Goal: Task Accomplishment & Management: Complete application form

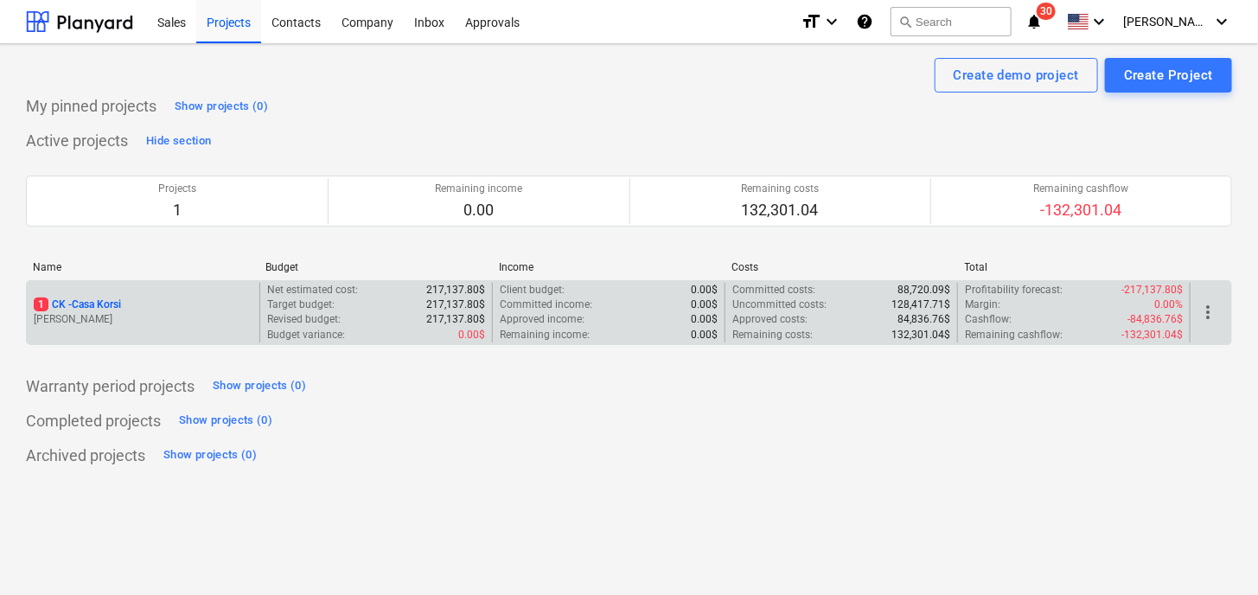
click at [207, 313] on p "[PERSON_NAME]" at bounding box center [143, 319] width 219 height 15
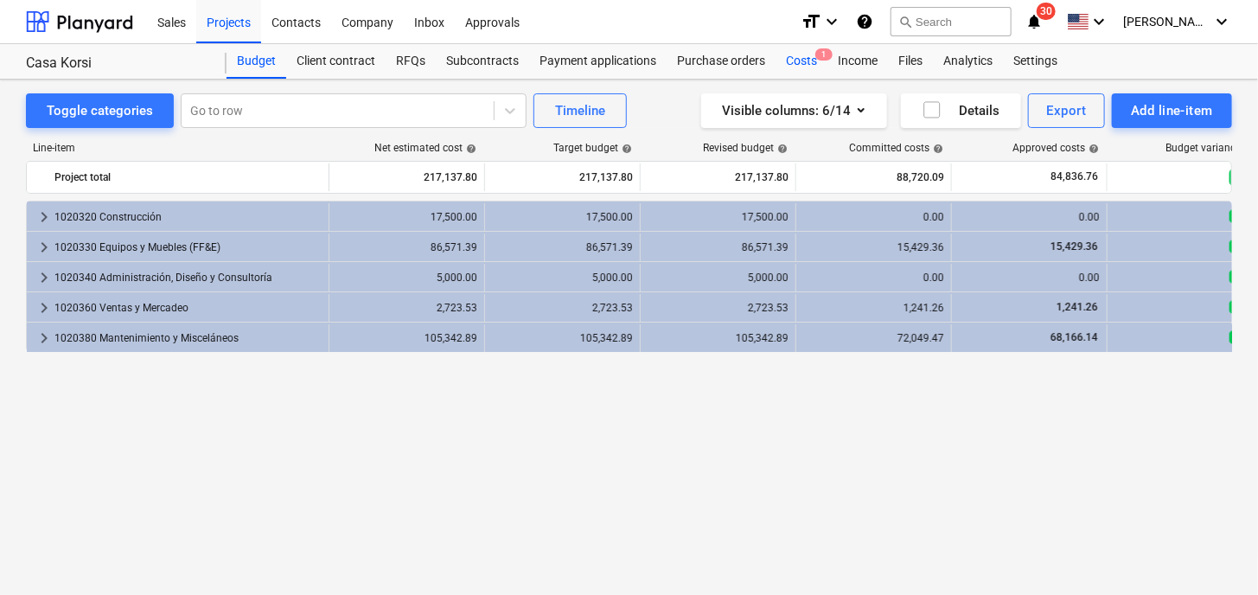
click at [795, 63] on div "Costs 1" at bounding box center [802, 61] width 52 height 35
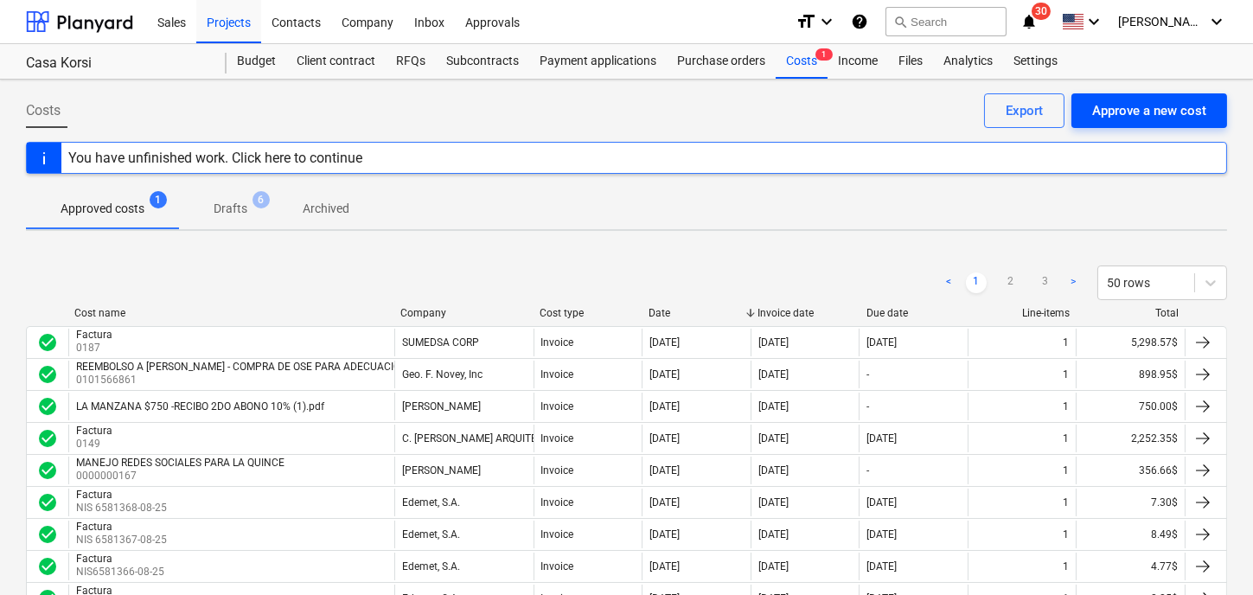
click at [1134, 114] on div "Approve a new cost" at bounding box center [1149, 110] width 114 height 22
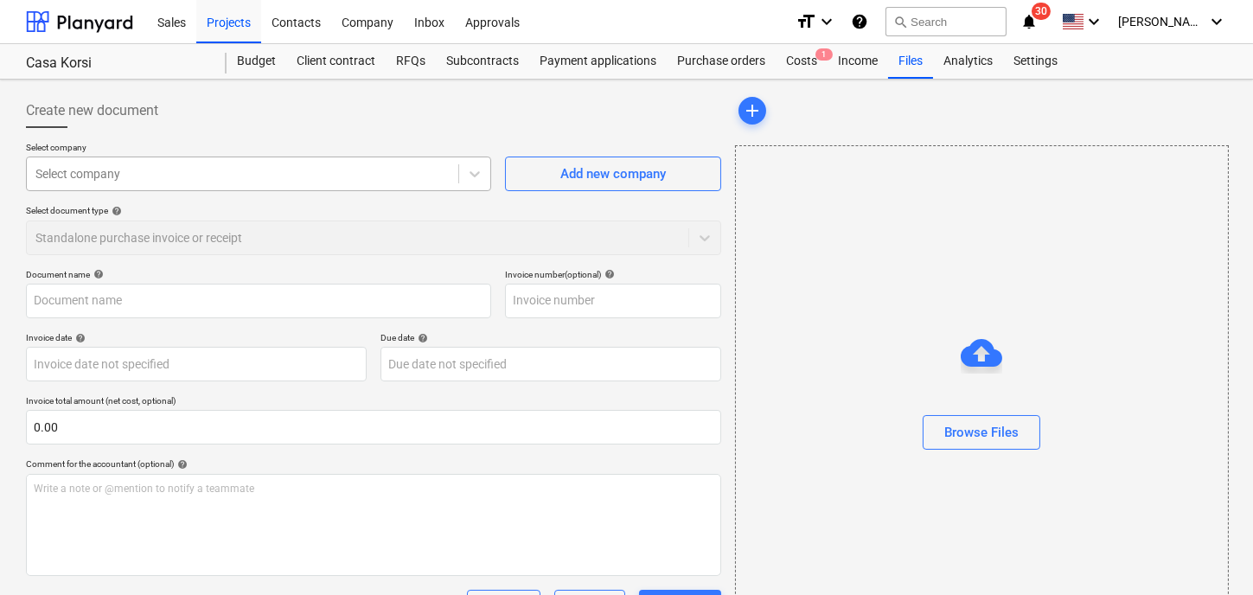
click at [198, 174] on div at bounding box center [242, 173] width 414 height 17
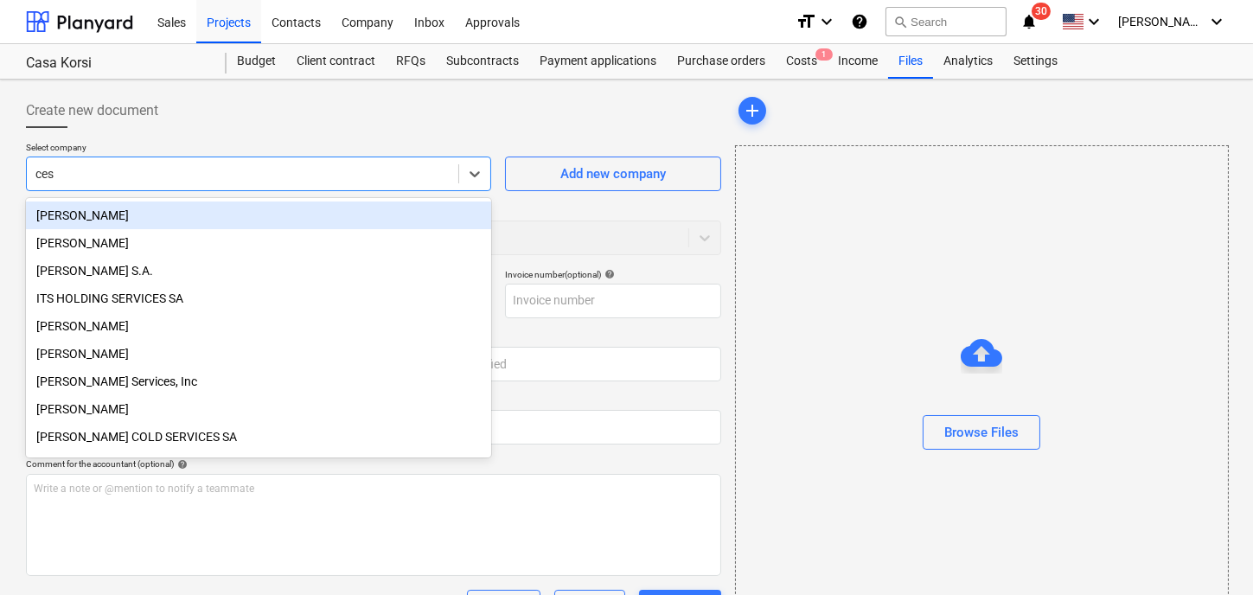
type input "cesa"
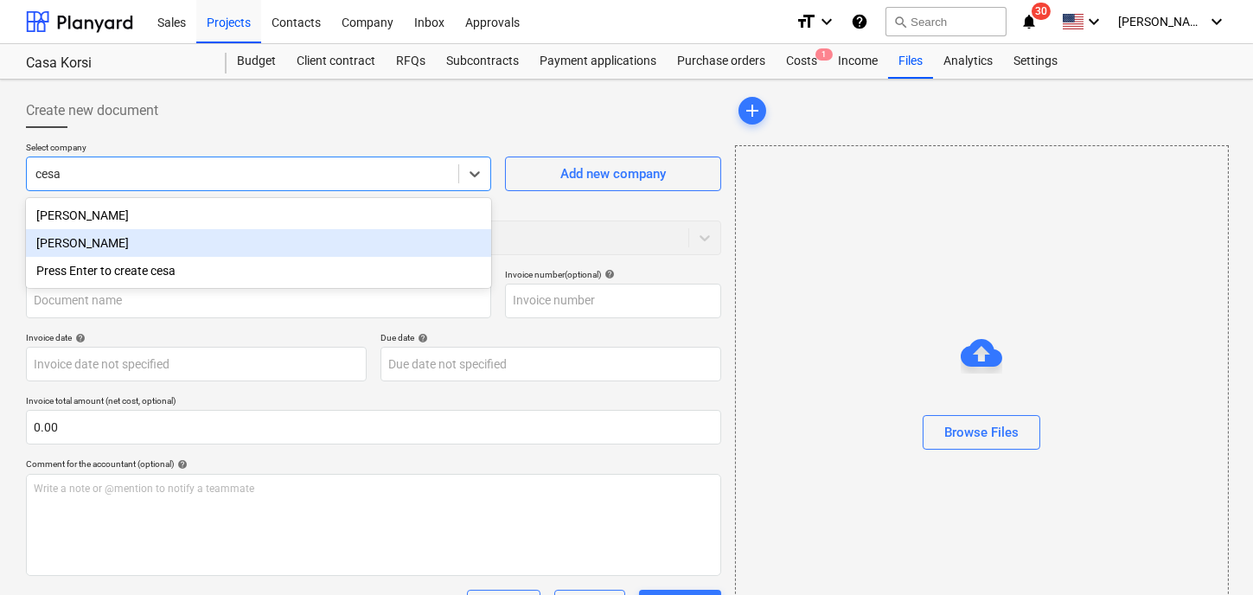
click at [204, 246] on div "[PERSON_NAME]" at bounding box center [258, 243] width 465 height 28
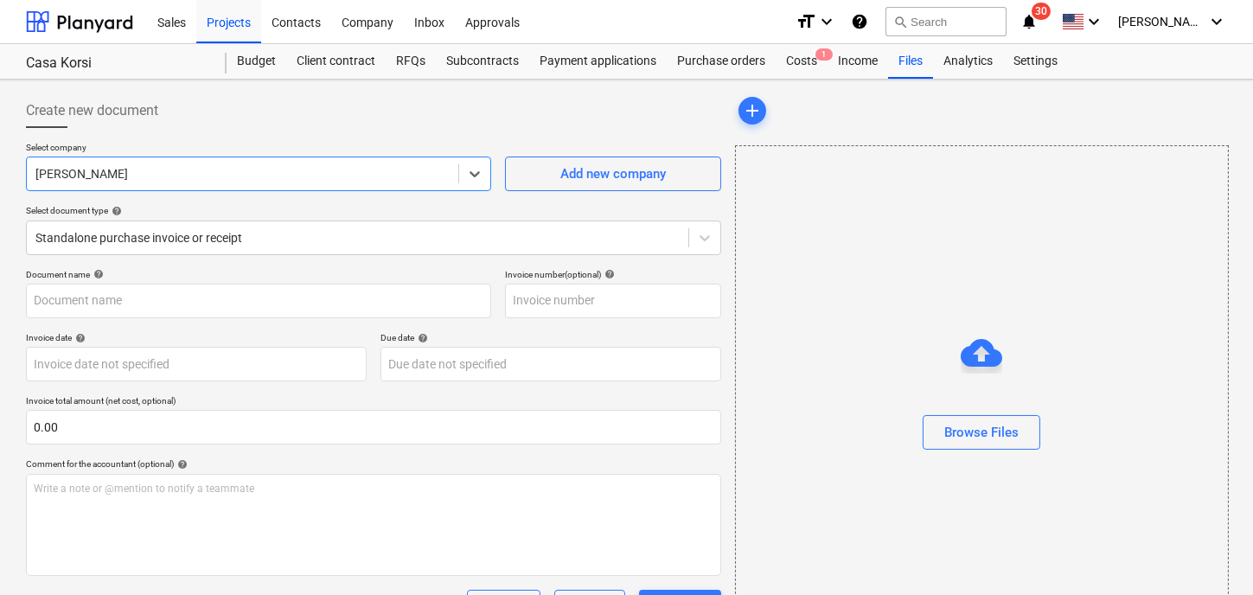
click at [188, 280] on p "Document name help" at bounding box center [258, 276] width 465 height 15
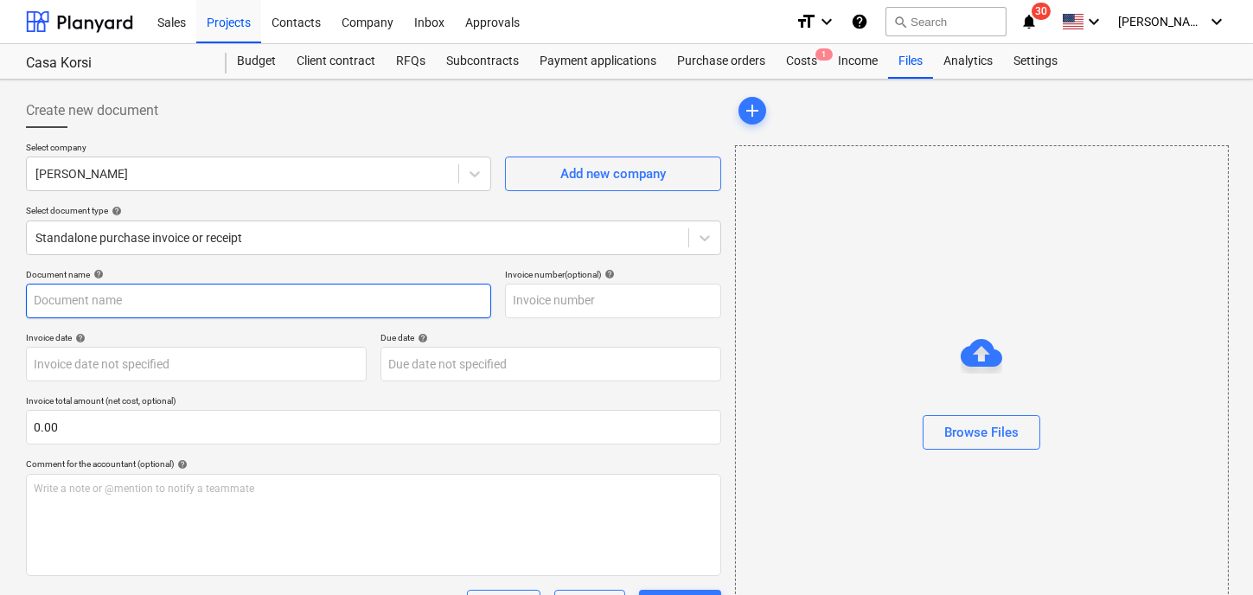
click at [173, 296] on input "text" at bounding box center [258, 301] width 465 height 35
type input ";"
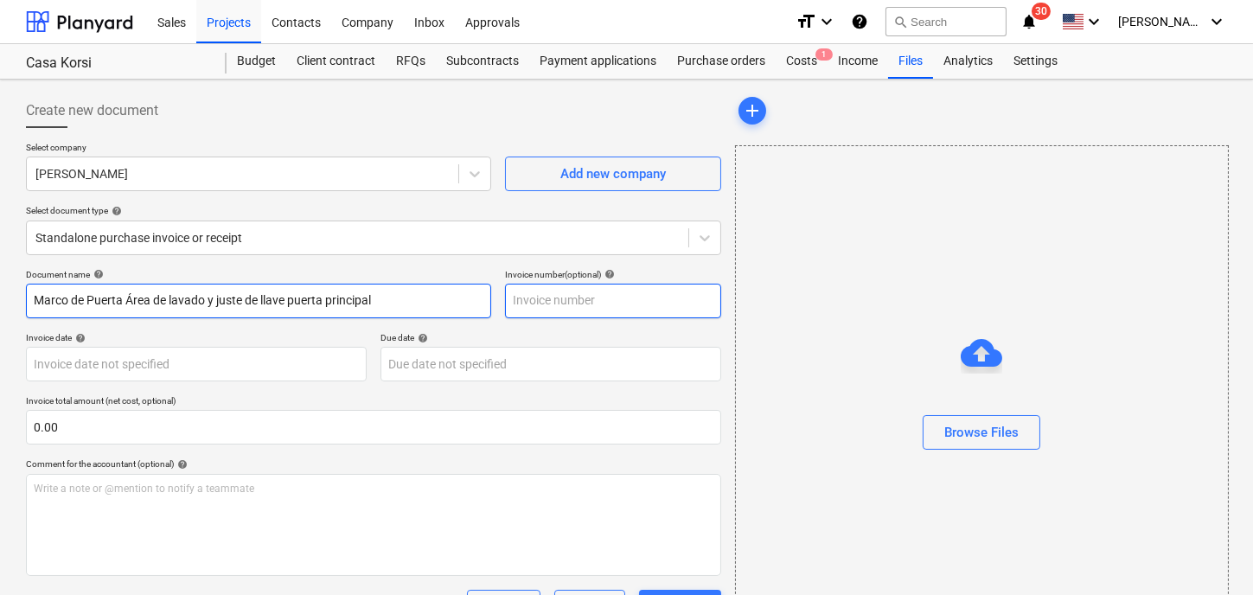
type input "Marco de Puerta Área de lavado y juste de llave puerta principal"
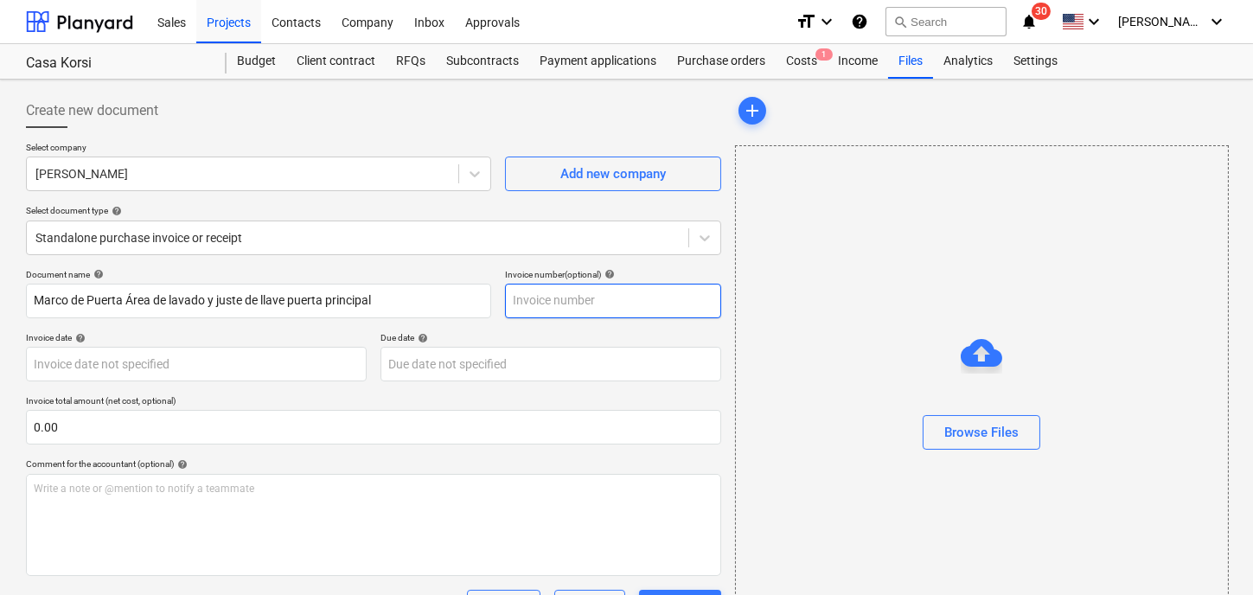
click at [572, 304] on input "text" at bounding box center [613, 301] width 216 height 35
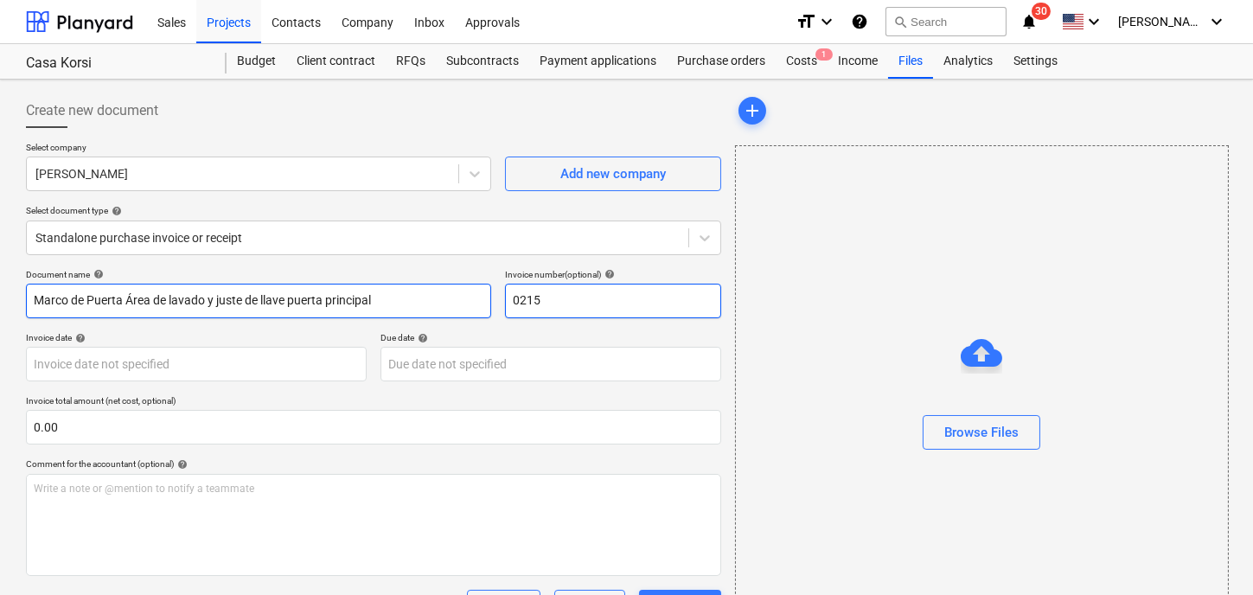
type input "0215"
drag, startPoint x: 399, startPoint y: 300, endPoint x: -106, endPoint y: 282, distance: 506.2
click at [0, 282] on html "Sales Projects Contacts Company Inbox Approvals format_size keyboard_arrow_down…" at bounding box center [626, 297] width 1253 height 595
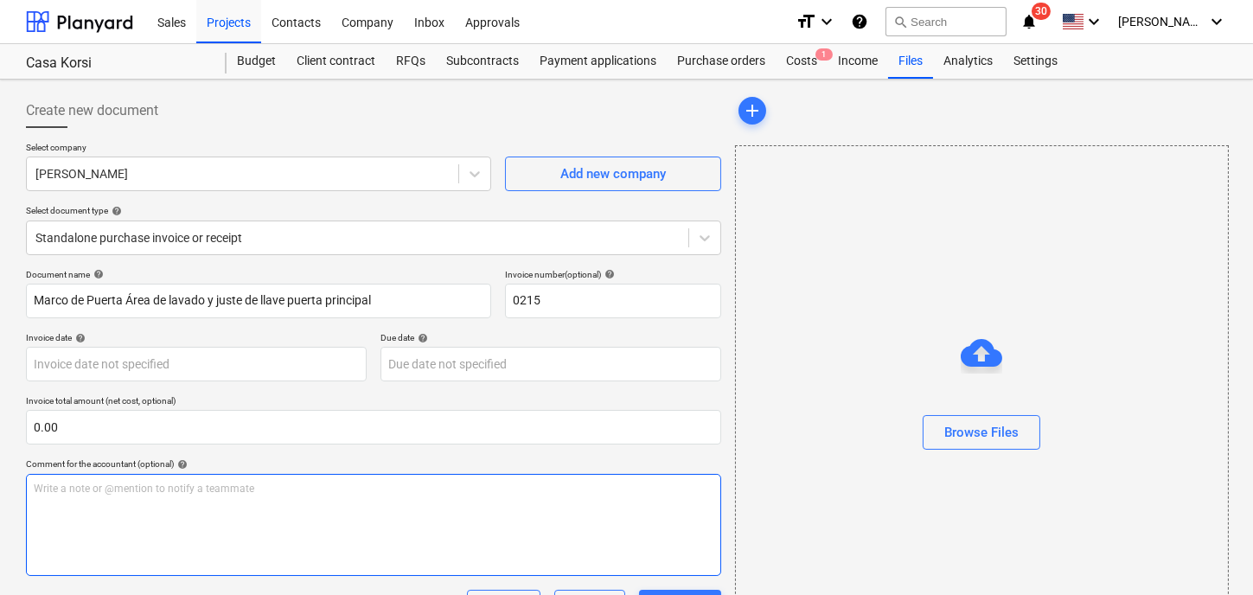
click at [119, 511] on div "Write a note or @mention to notify a teammate [PERSON_NAME]" at bounding box center [373, 525] width 695 height 102
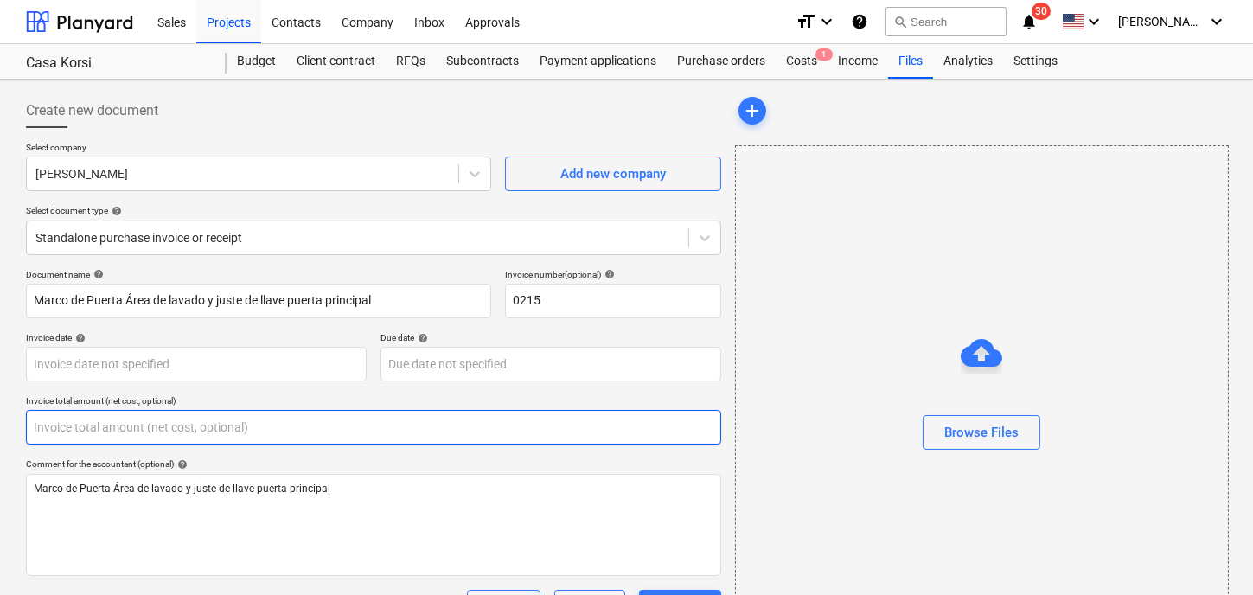
click at [98, 432] on input "text" at bounding box center [373, 427] width 695 height 35
type input "45.00"
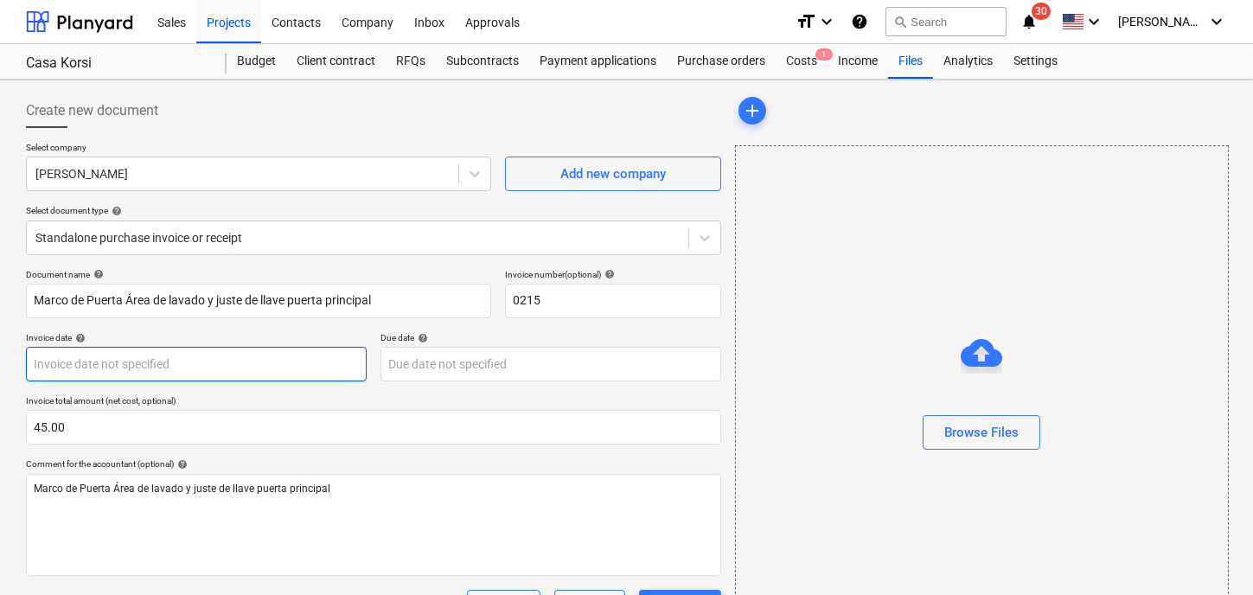
click at [53, 358] on body "Sales Projects Contacts Company Inbox Approvals format_size keyboard_arrow_down…" at bounding box center [626, 297] width 1253 height 595
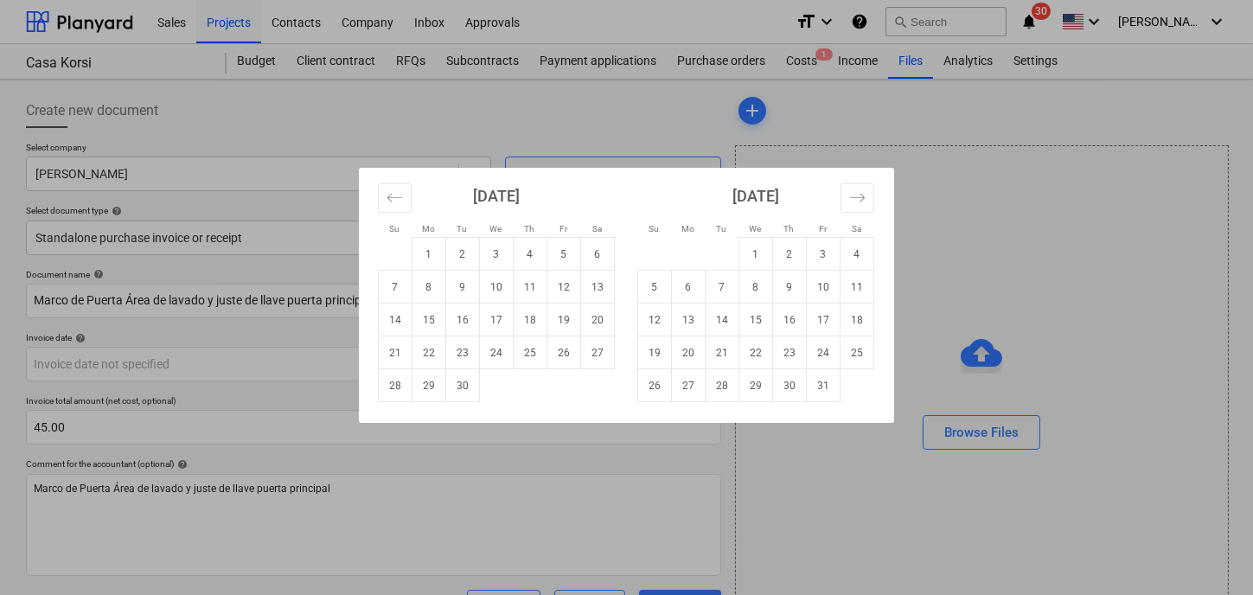
click at [502, 256] on td "3" at bounding box center [497, 254] width 34 height 33
type input "[DATE]"
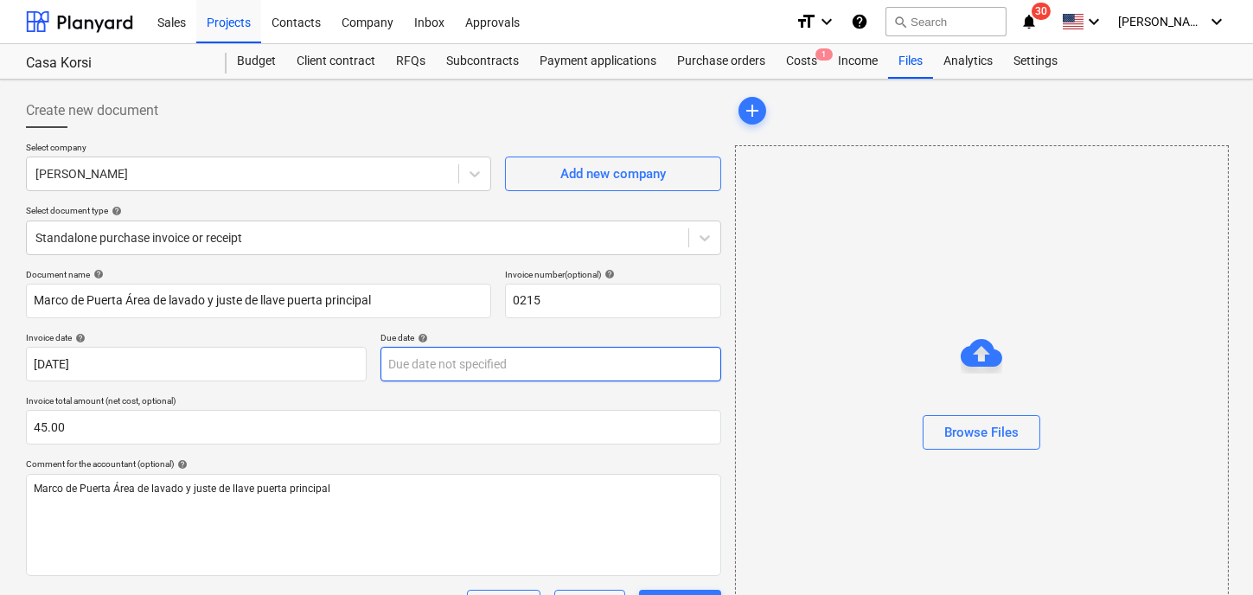
click at [444, 364] on body "Sales Projects Contacts Company Inbox Approvals format_size keyboard_arrow_down…" at bounding box center [626, 297] width 1253 height 595
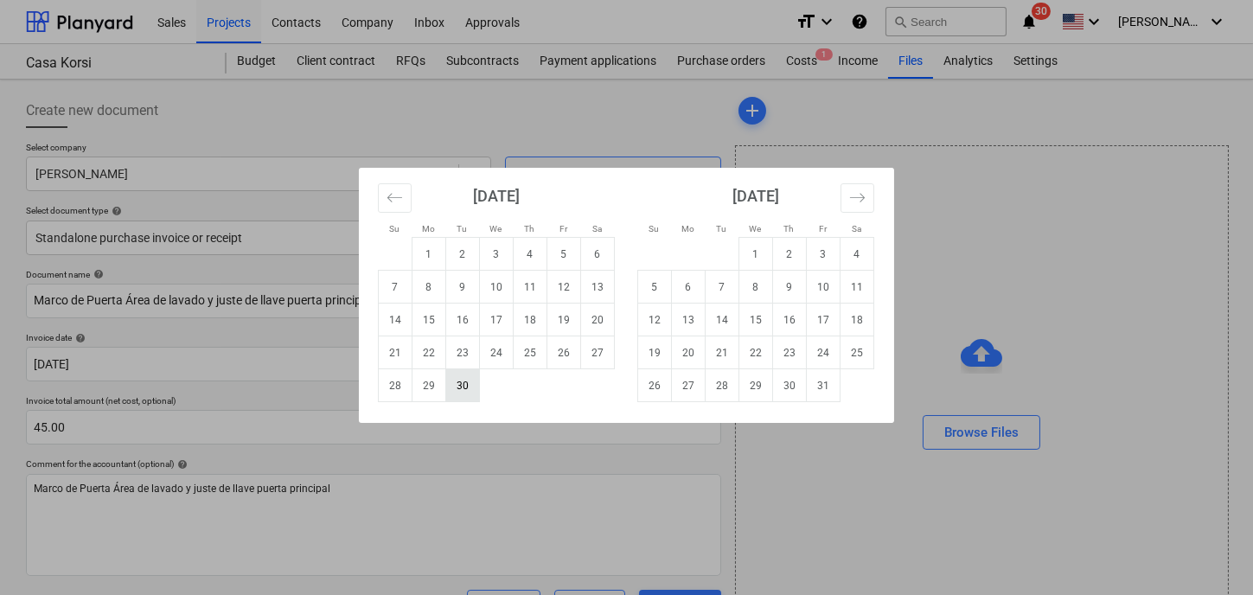
click at [466, 387] on td "30" at bounding box center [463, 385] width 34 height 33
type input "[DATE]"
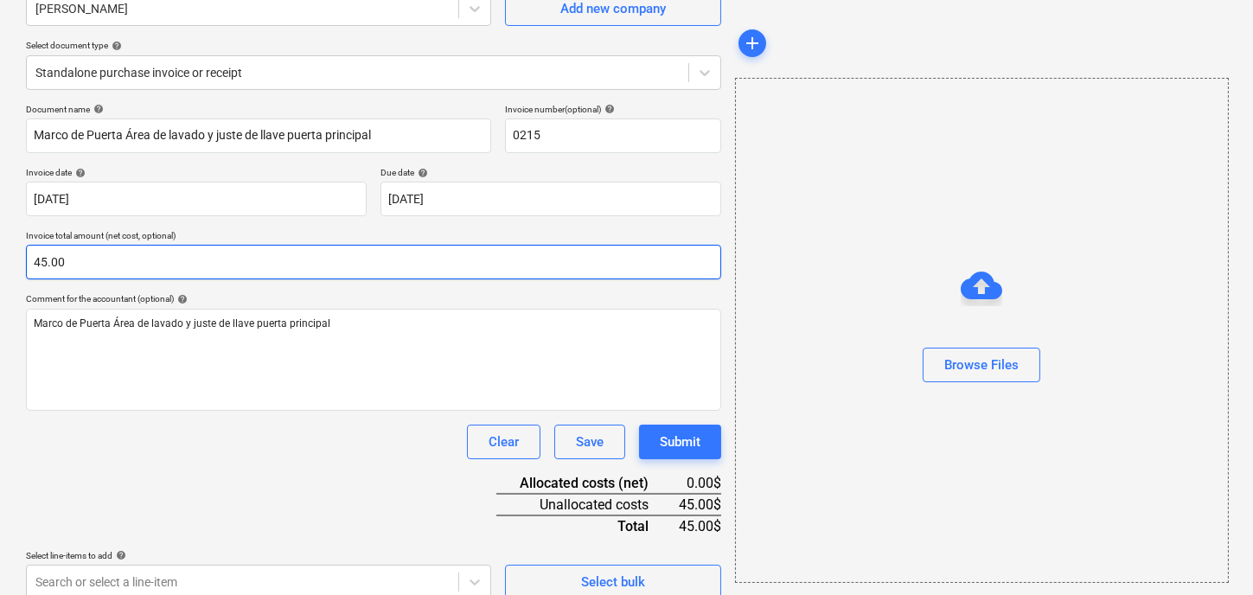
scroll to position [182, 0]
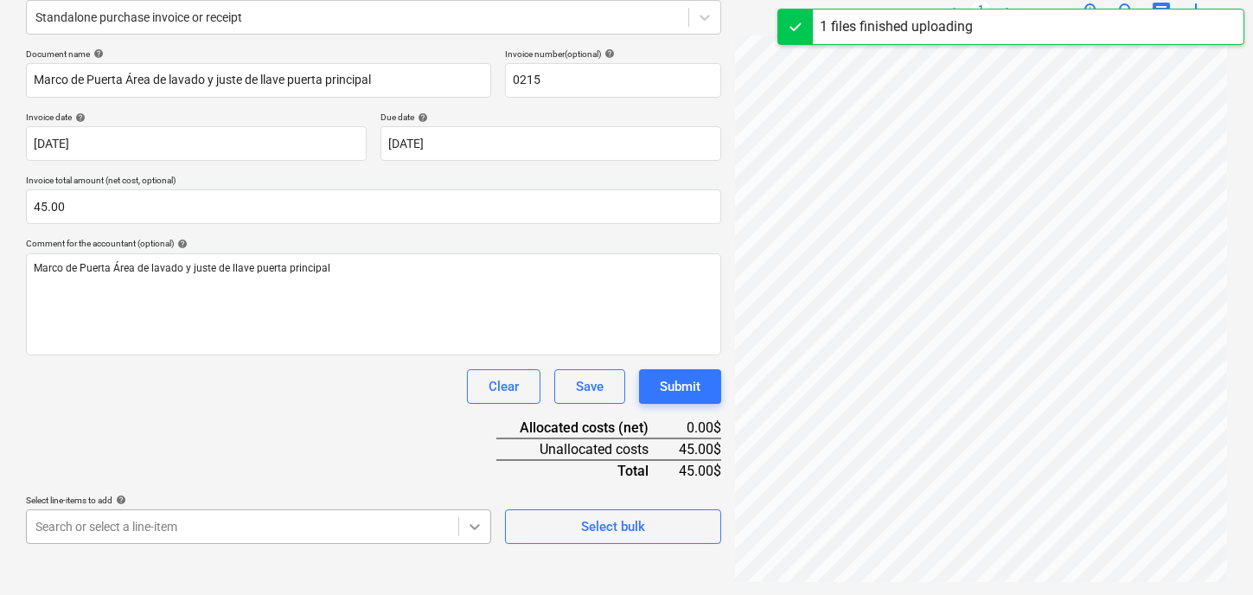
click at [474, 374] on body "Sales Projects Contacts Company Inbox Approvals format_size keyboard_arrow_down…" at bounding box center [626, 77] width 1253 height 595
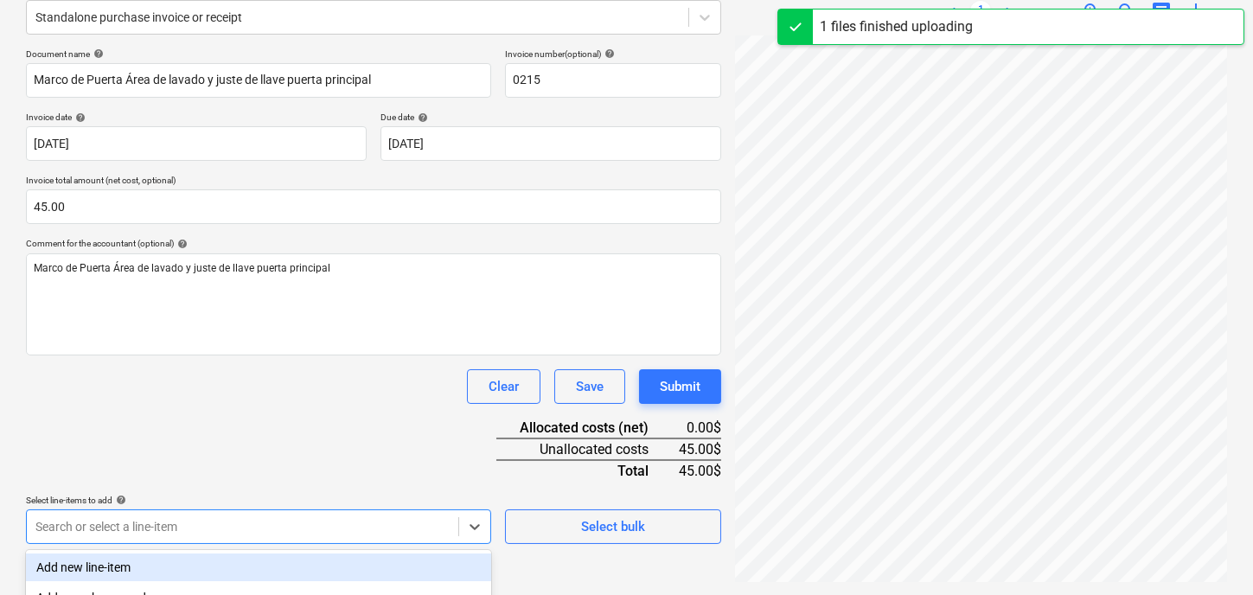
scroll to position [438, 0]
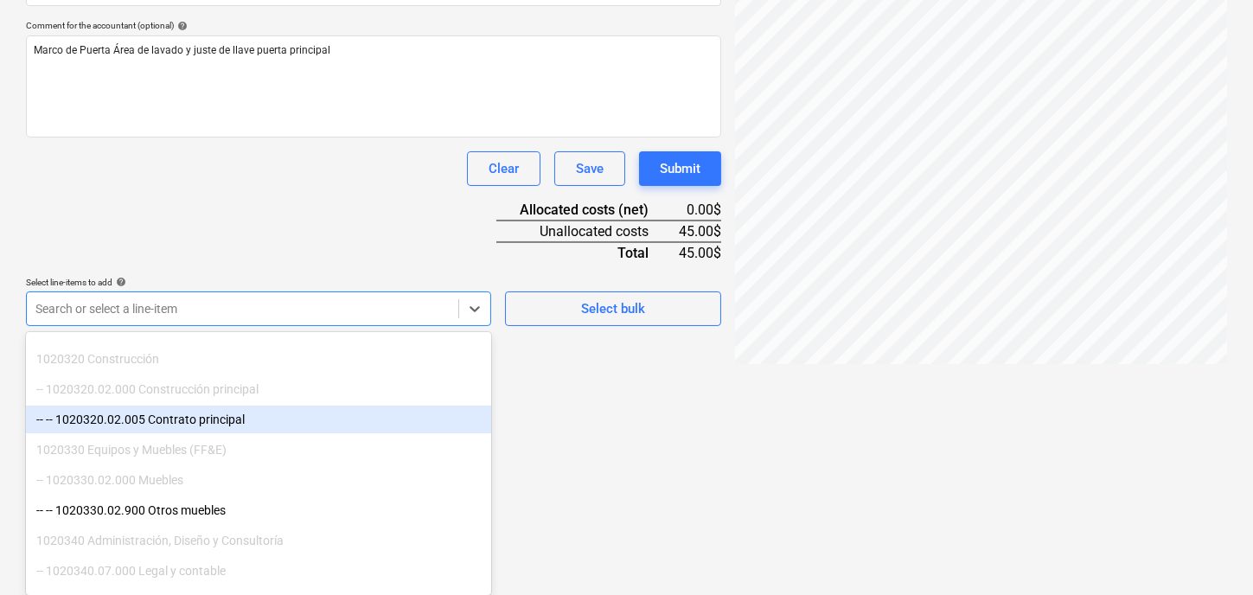
scroll to position [346, 0]
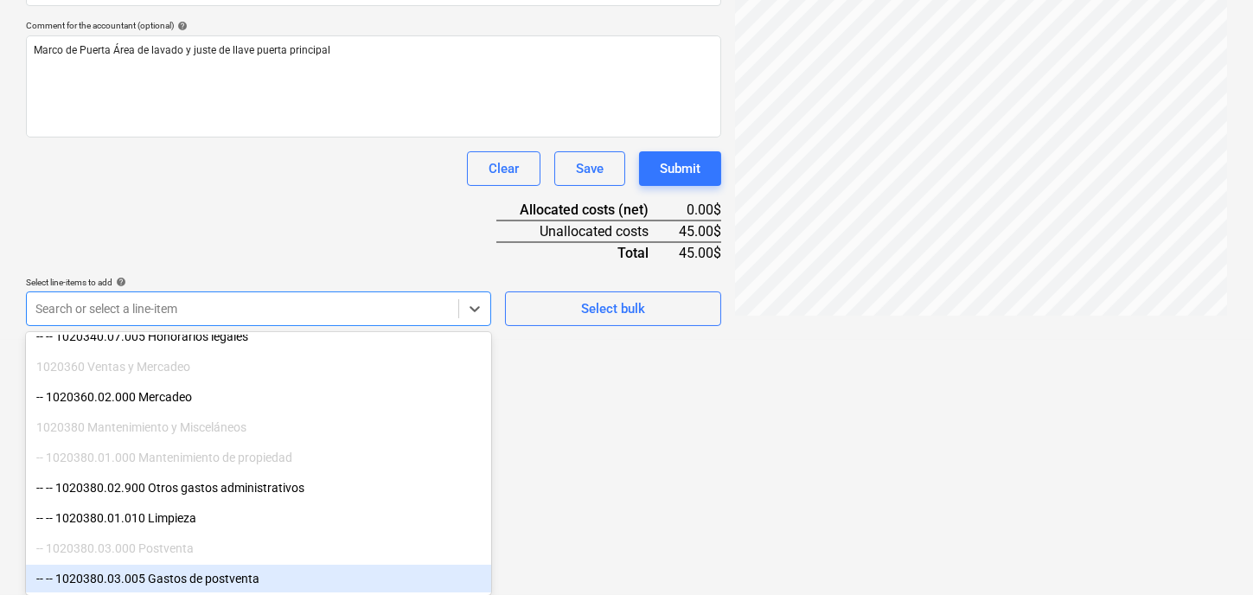
click at [271, 579] on div "-- -- 1020380.03.005 Gastos de postventa" at bounding box center [258, 579] width 465 height 28
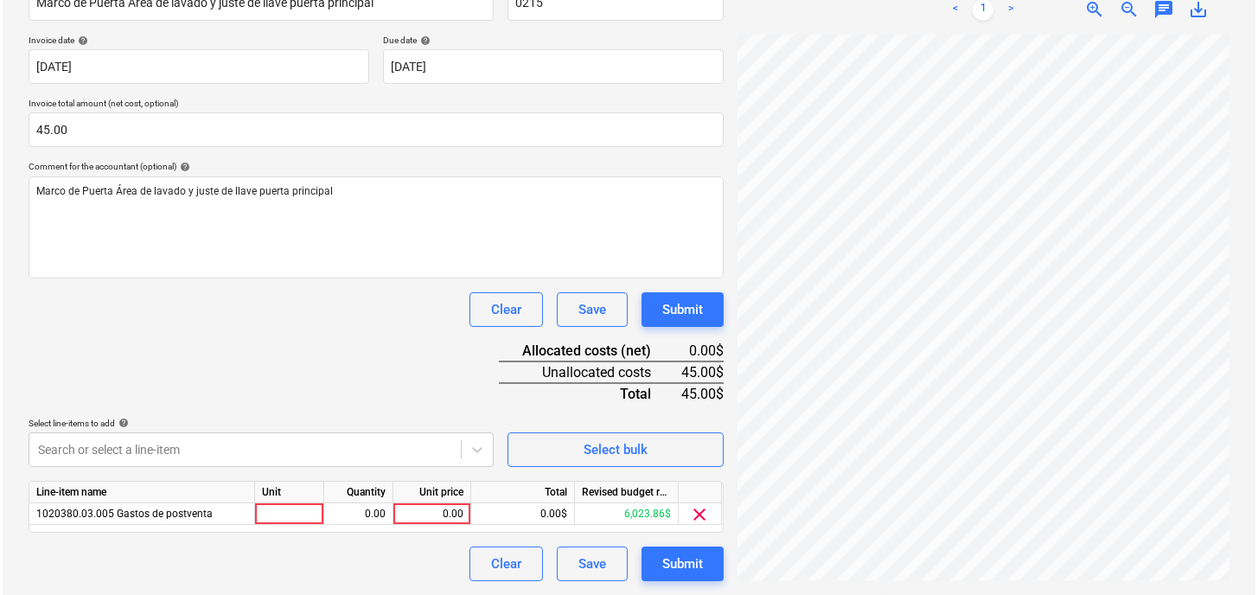
scroll to position [297, 0]
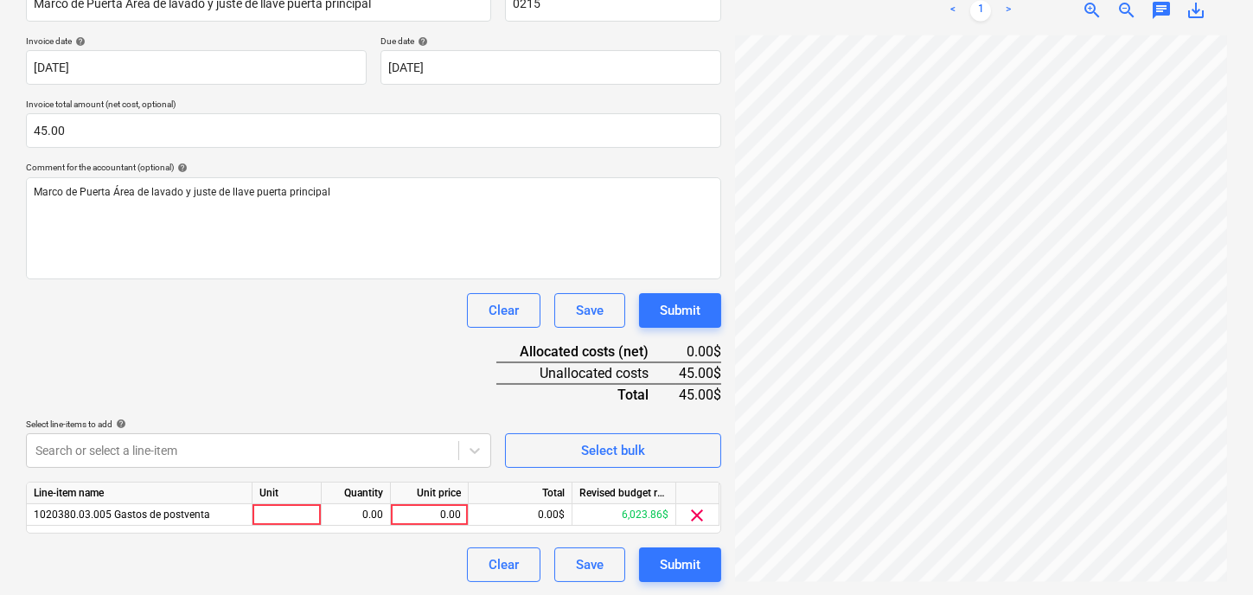
click at [657, 298] on html "Sales Projects Contacts Company Inbox Approvals format_size keyboard_arrow_down…" at bounding box center [626, 0] width 1253 height 595
click at [283, 511] on div at bounding box center [286, 515] width 69 height 22
type input "1"
click at [355, 515] on div "0.00" at bounding box center [356, 515] width 54 height 22
type input "1"
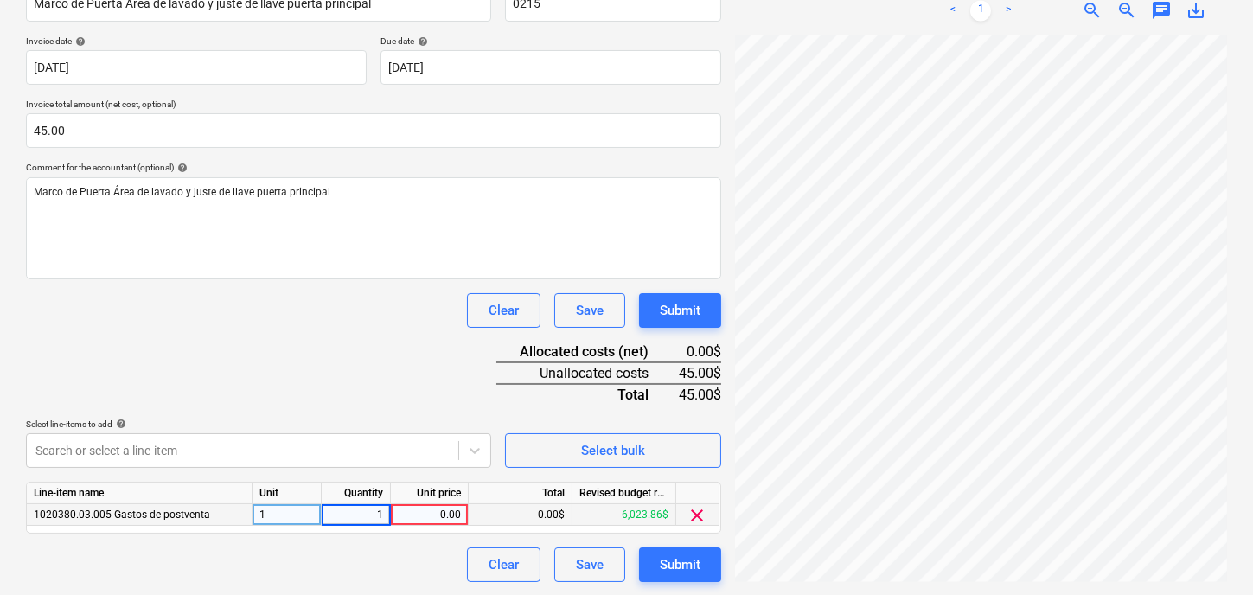
click at [425, 555] on div "Clear Save Submit" at bounding box center [373, 564] width 695 height 35
click at [442, 508] on div "0.00" at bounding box center [429, 515] width 63 height 22
type input "45.00"
click at [299, 563] on div "Clear Save Submit" at bounding box center [373, 564] width 695 height 35
click at [238, 502] on div "Line-item name" at bounding box center [140, 494] width 226 height 22
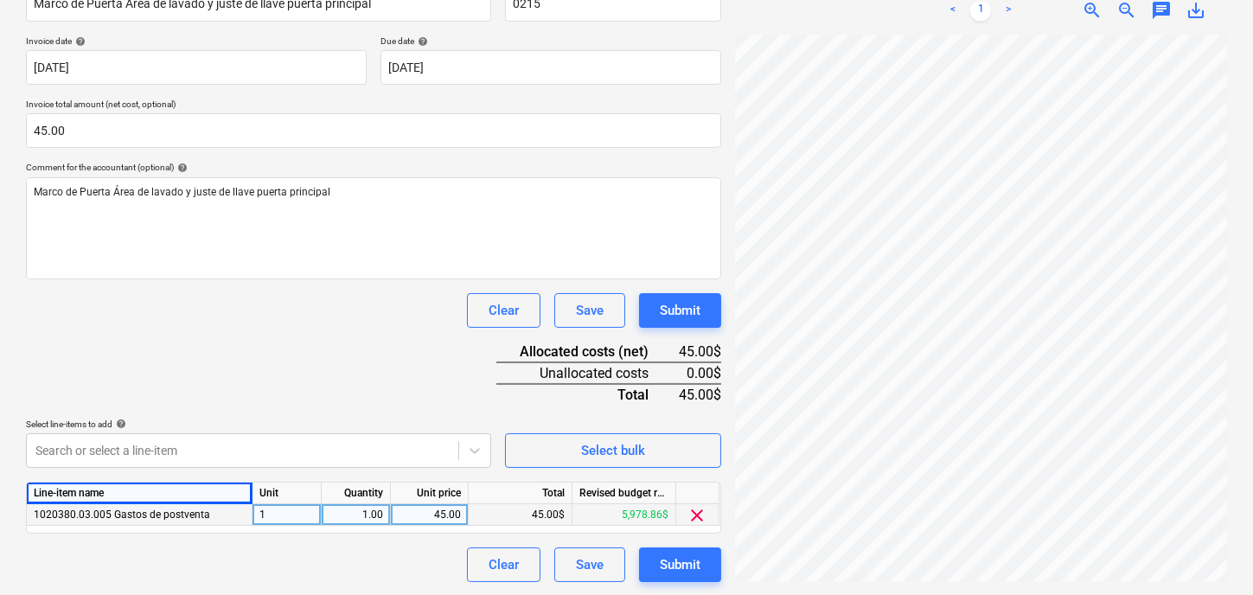
click at [242, 516] on div "1020380.03.005 Gastos de postventa" at bounding box center [140, 515] width 226 height 22
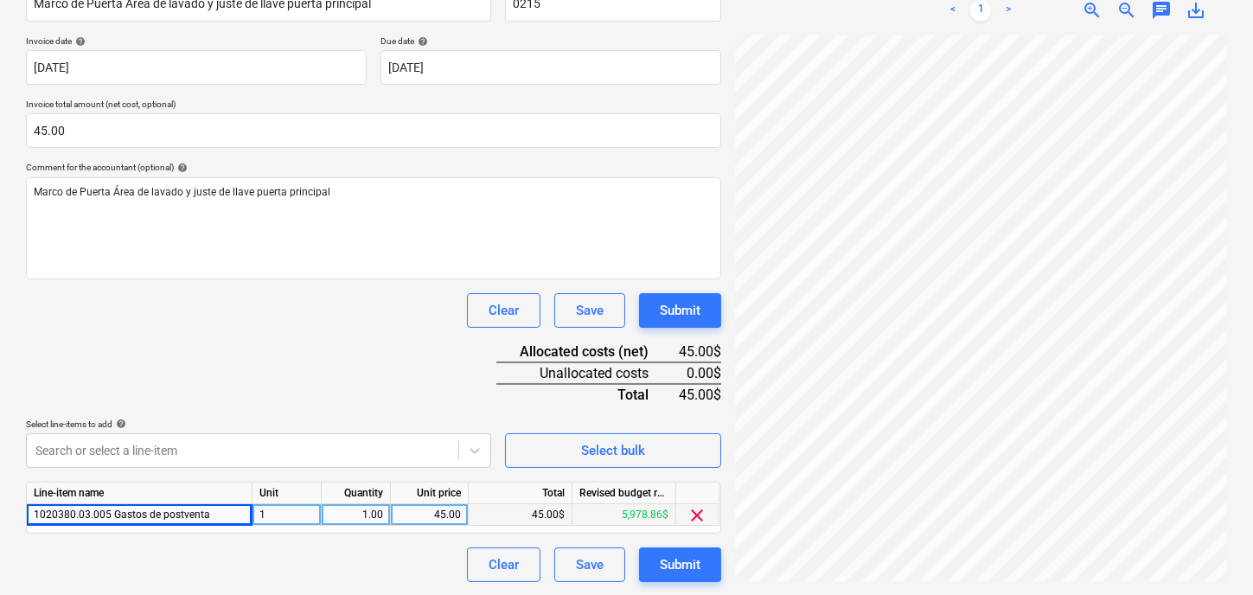
click at [231, 512] on div "1020380.03.005 Gastos de postventa" at bounding box center [140, 515] width 226 height 22
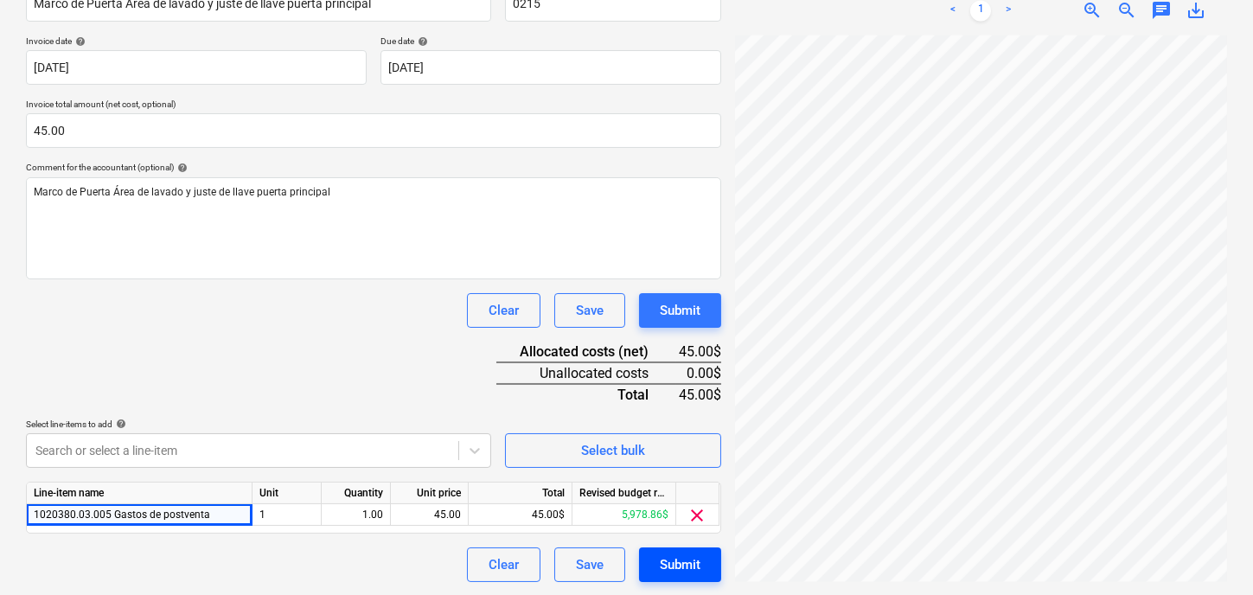
click at [685, 567] on div "Submit" at bounding box center [680, 564] width 41 height 22
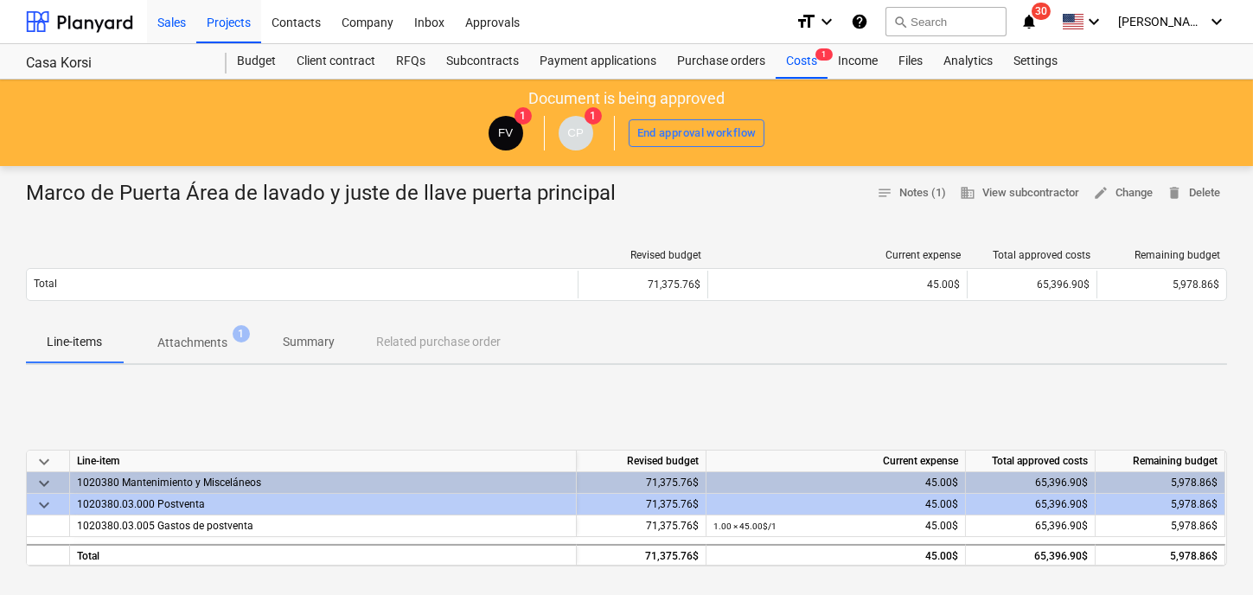
click at [164, 24] on div "Sales" at bounding box center [171, 21] width 49 height 44
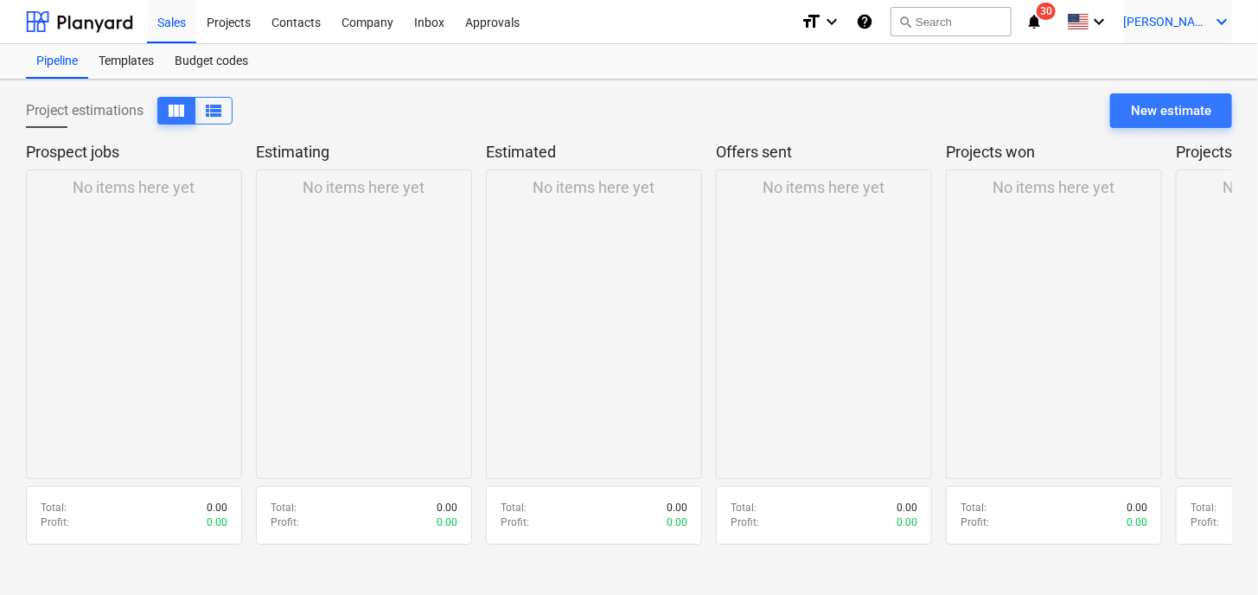
click at [1211, 25] on icon "keyboard_arrow_down" at bounding box center [1221, 21] width 21 height 21
click at [1166, 99] on div "Log out" at bounding box center [1180, 95] width 104 height 28
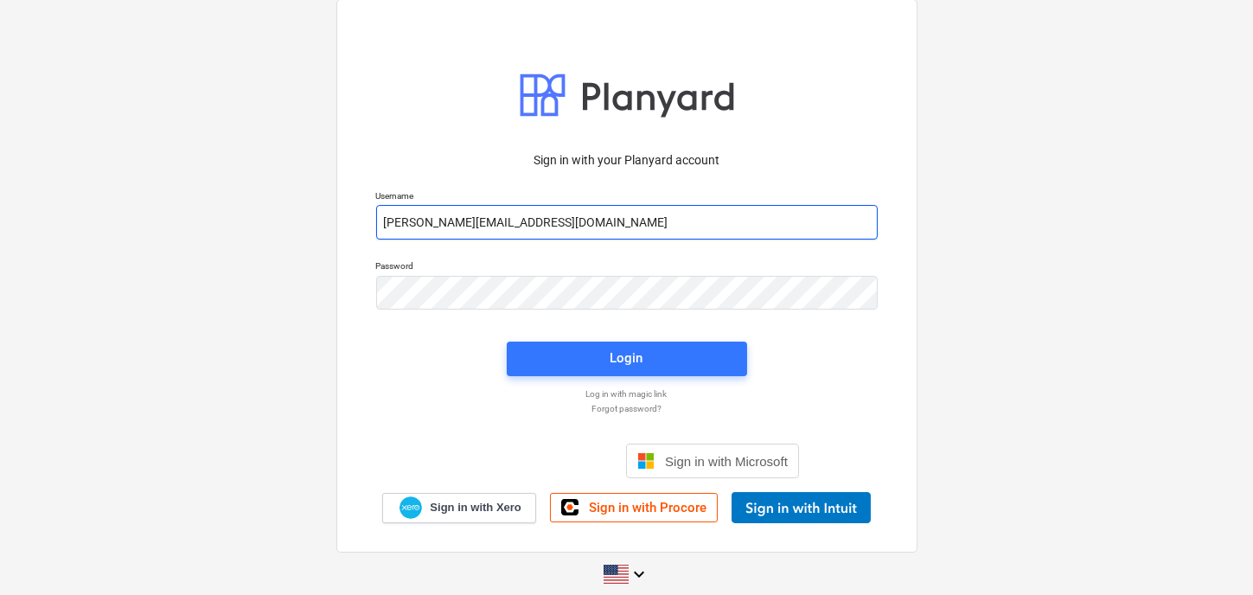
click at [546, 219] on input "[PERSON_NAME][EMAIL_ADDRESS][DOMAIN_NAME]" at bounding box center [627, 222] width 502 height 35
type input "[PERSON_NAME][EMAIL_ADDRESS][DOMAIN_NAME]"
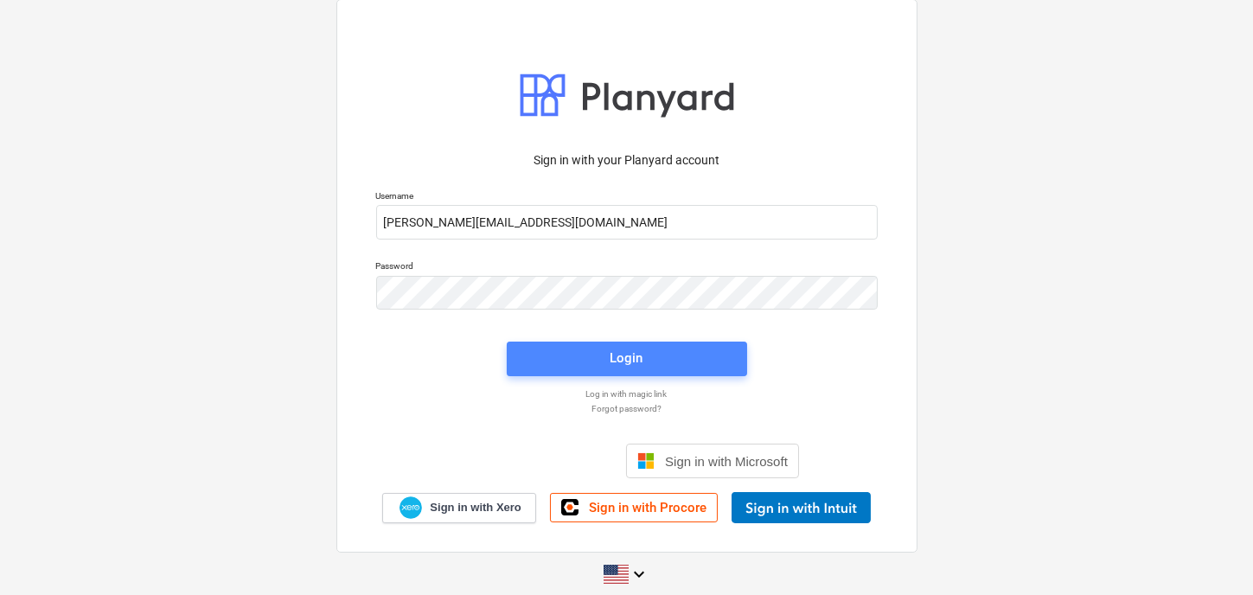
click at [720, 365] on span "Login" at bounding box center [626, 358] width 199 height 22
